Goal: Task Accomplishment & Management: Use online tool/utility

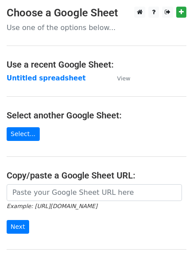
click at [75, 78] on td "Untitled spreadsheet" at bounding box center [58, 78] width 102 height 10
click at [69, 79] on strong "Untitled spreadsheet" at bounding box center [46, 78] width 79 height 8
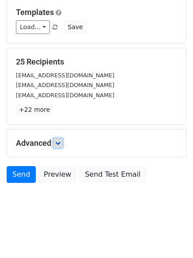
click at [58, 144] on icon at bounding box center [57, 143] width 5 height 5
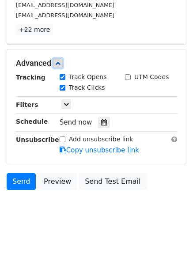
scroll to position [168, 0]
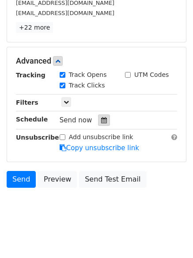
click at [101, 122] on icon at bounding box center [104, 120] width 6 height 6
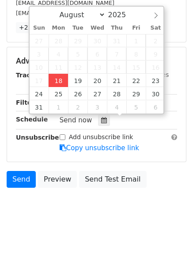
type input "2025-08-18 15:59"
type input "03"
type input "59"
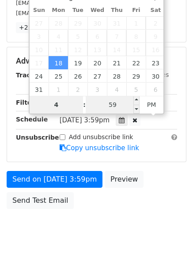
type input "4"
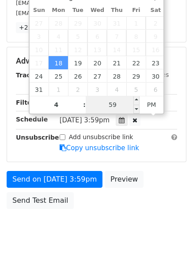
type input "2025-08-18 16:59"
type input "04"
click at [109, 112] on input "59" at bounding box center [113, 105] width 54 height 18
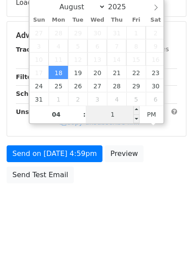
type input "11"
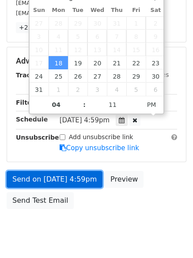
type input "2025-08-18 16:11"
click at [66, 179] on link "Send on Aug 18 at 4:59pm" at bounding box center [55, 179] width 96 height 17
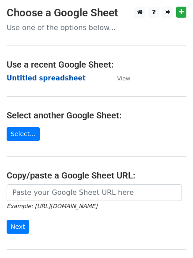
click at [28, 77] on strong "Untitled spreadsheet" at bounding box center [46, 78] width 79 height 8
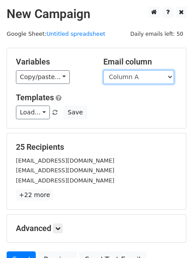
click at [118, 80] on select "Column A Column B Column C Column D Column E Column F" at bounding box center [138, 77] width 71 height 14
select select "Column B"
click at [103, 70] on select "Column A Column B Column C Column D Column E Column F" at bounding box center [138, 77] width 71 height 14
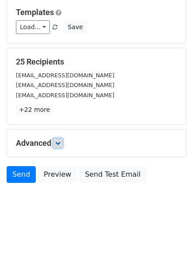
click at [59, 145] on icon at bounding box center [57, 143] width 5 height 5
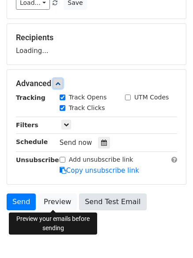
scroll to position [117, 0]
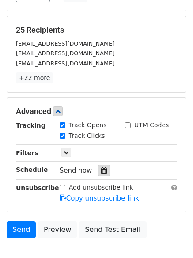
click at [101, 169] on icon at bounding box center [104, 171] width 6 height 6
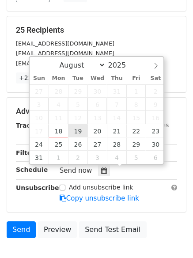
type input "2025-08-19 12:00"
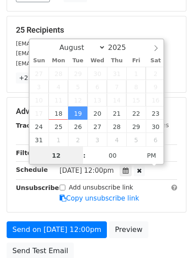
scroll to position [0, 0]
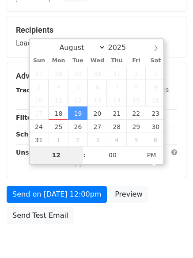
type input "5"
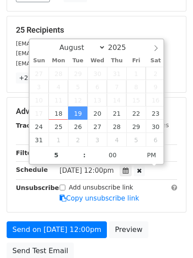
type input "2025-08-19 17:00"
click at [64, 215] on form "Variables Copy/paste... {{Column A}} {{Column B}} {{Column C}} {{Column D}} {{C…" at bounding box center [97, 97] width 180 height 333
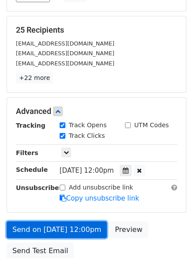
click at [65, 225] on link "Send on Aug 19 at 12:00pm" at bounding box center [57, 230] width 100 height 17
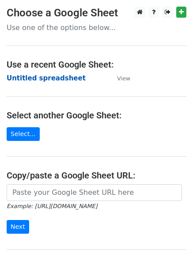
click at [34, 79] on strong "Untitled spreadsheet" at bounding box center [46, 78] width 79 height 8
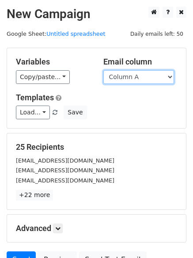
click at [130, 82] on select "Column A Column B Column C Column D Column E Column F" at bounding box center [138, 77] width 71 height 14
select select "Column C"
click at [103, 70] on select "Column A Column B Column C Column D Column E Column F" at bounding box center [138, 77] width 71 height 14
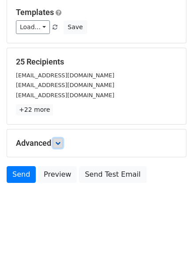
click at [61, 145] on icon at bounding box center [57, 143] width 5 height 5
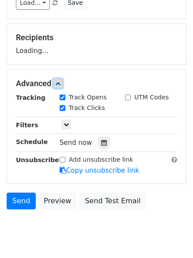
scroll to position [130, 0]
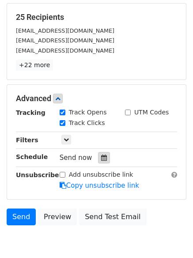
click at [102, 153] on div at bounding box center [104, 157] width 12 height 11
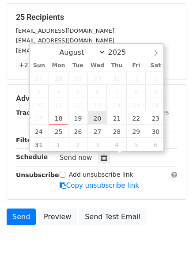
type input "2025-08-20 12:00"
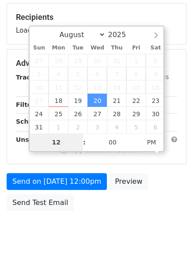
type input "6"
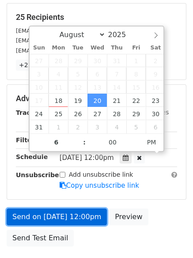
type input "2025-08-20 18:00"
click at [56, 209] on link "Send on Aug 20 at 12:00pm" at bounding box center [57, 217] width 100 height 17
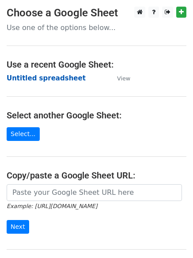
click at [22, 75] on strong "Untitled spreadsheet" at bounding box center [46, 78] width 79 height 8
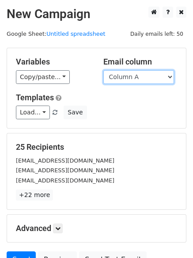
drag, startPoint x: 0, startPoint y: 0, endPoint x: 133, endPoint y: 84, distance: 157.2
click at [133, 84] on select "Column A Column B Column C Column D Column E Column F" at bounding box center [138, 77] width 71 height 14
select select "Column D"
click at [103, 70] on select "Column A Column B Column C Column D Column E Column F" at bounding box center [138, 77] width 71 height 14
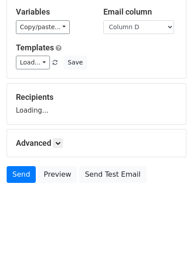
scroll to position [50, 0]
drag, startPoint x: 60, startPoint y: 138, endPoint x: 63, endPoint y: 147, distance: 10.2
click at [61, 138] on div "Advanced Tracking Track Opens UTM Codes Track Clicks Filters Only include sprea…" at bounding box center [96, 143] width 179 height 27
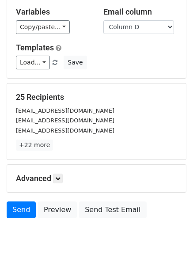
click at [61, 137] on form "Variables Copy/paste... {{Column A}} {{Column B}} {{Column C}} {{Column D}} {{C…" at bounding box center [97, 110] width 180 height 225
click at [62, 184] on div "Advanced Tracking Track Opens UTM Codes Track Clicks Filters Only include sprea…" at bounding box center [96, 178] width 179 height 27
click at [62, 183] on link at bounding box center [58, 179] width 10 height 10
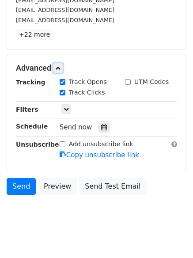
scroll to position [161, 0]
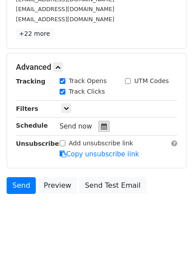
click at [101, 129] on icon at bounding box center [104, 126] width 6 height 6
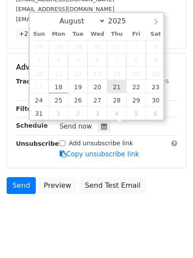
type input "2025-08-21 12:00"
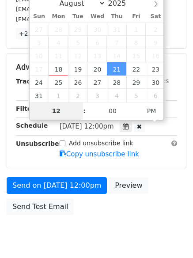
type input "7"
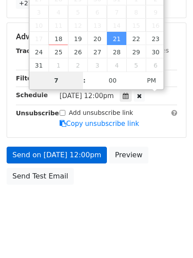
scroll to position [193, 0]
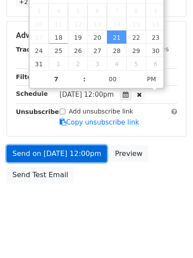
type input "2025-08-21 19:00"
click at [70, 148] on link "Send on Aug 21 at 12:00pm" at bounding box center [57, 153] width 100 height 17
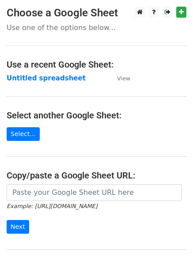
click at [27, 84] on main "Choose a Google Sheet Use one of the options below... Use a recent Google Sheet…" at bounding box center [96, 144] width 193 height 275
click at [27, 79] on strong "Untitled spreadsheet" at bounding box center [46, 78] width 79 height 8
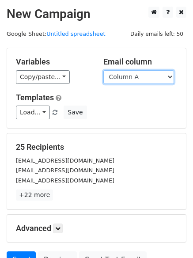
click at [128, 76] on select "Column A Column B Column C Column D Column E Column F" at bounding box center [138, 77] width 71 height 14
click at [103, 70] on select "Column A Column B Column C Column D Column E Column F" at bounding box center [138, 77] width 71 height 14
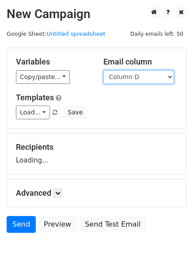
click at [128, 78] on select "Column A Column B Column C Column D Column E Column F" at bounding box center [138, 77] width 71 height 14
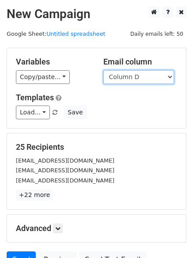
select select "Column E"
click at [103, 70] on select "Column A Column B Column C Column D Column E Column F" at bounding box center [138, 77] width 71 height 14
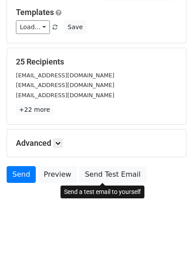
scroll to position [50, 0]
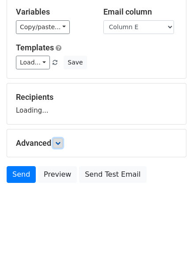
click at [57, 142] on icon at bounding box center [57, 143] width 5 height 5
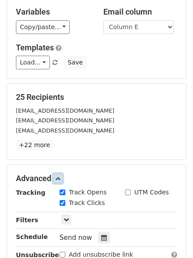
scroll to position [168, 0]
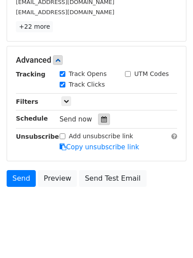
click at [101, 124] on div at bounding box center [104, 119] width 12 height 11
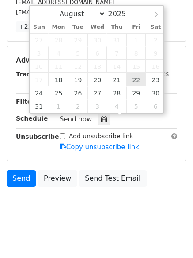
type input "2025-08-22 12:00"
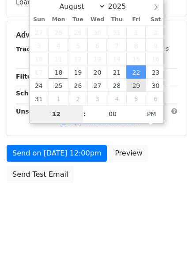
scroll to position [158, 0]
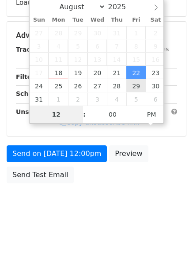
type input "8"
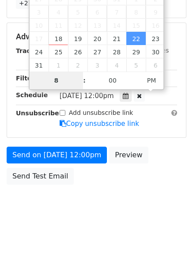
scroll to position [193, 0]
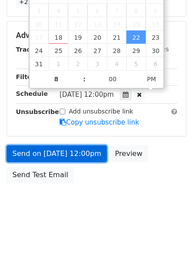
type input "2025-08-22 20:00"
click at [77, 153] on link "Send on Aug 22 at 12:00pm" at bounding box center [57, 153] width 100 height 17
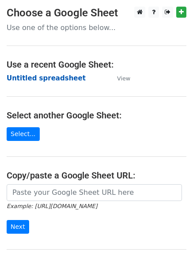
click at [39, 81] on strong "Untitled spreadsheet" at bounding box center [46, 78] width 79 height 8
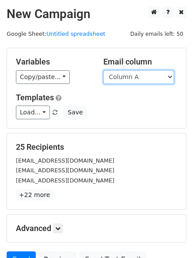
click at [144, 80] on select "Column A Column B Column C Column D Column E Column F" at bounding box center [138, 77] width 71 height 14
select select "Column F"
click at [103, 70] on select "Column A Column B Column C Column D Column E Column F" at bounding box center [138, 77] width 71 height 14
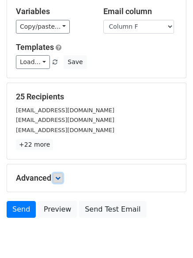
click at [63, 173] on link at bounding box center [58, 178] width 10 height 10
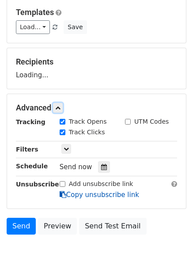
scroll to position [137, 0]
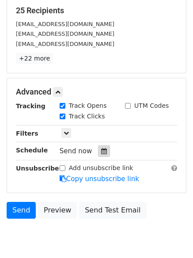
click at [104, 148] on div at bounding box center [104, 150] width 12 height 11
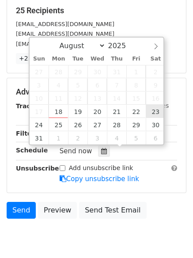
type input "[DATE] 12:00"
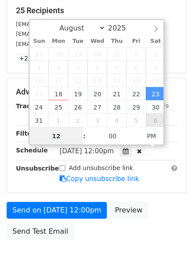
scroll to position [0, 0]
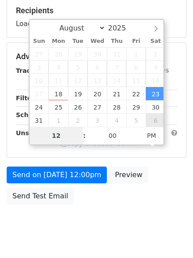
type input "9"
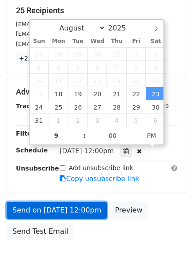
type input "[DATE] 21:00"
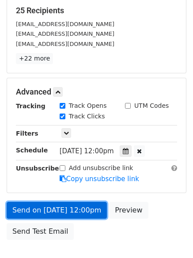
click at [68, 211] on link "Send on [DATE] 12:00pm" at bounding box center [57, 210] width 100 height 17
